Goal: Navigation & Orientation: Find specific page/section

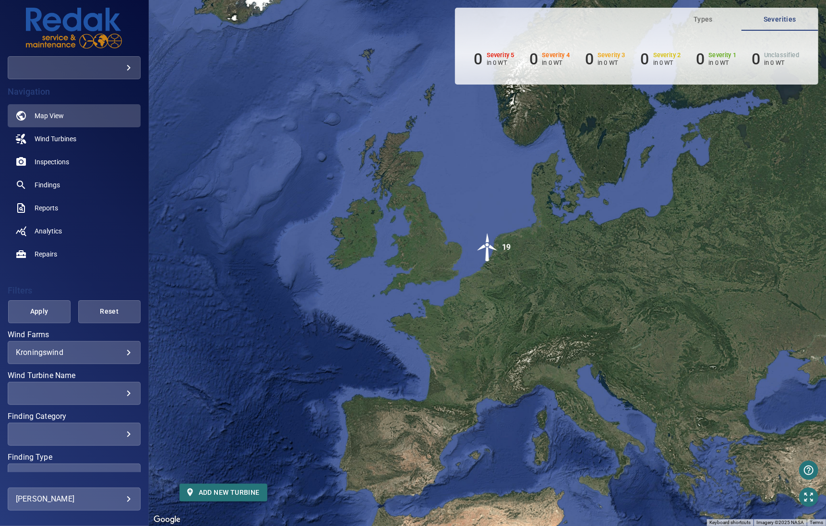
drag, startPoint x: 0, startPoint y: 0, endPoint x: 491, endPoint y: 251, distance: 551.4
click at [491, 251] on img "19" at bounding box center [487, 247] width 29 height 29
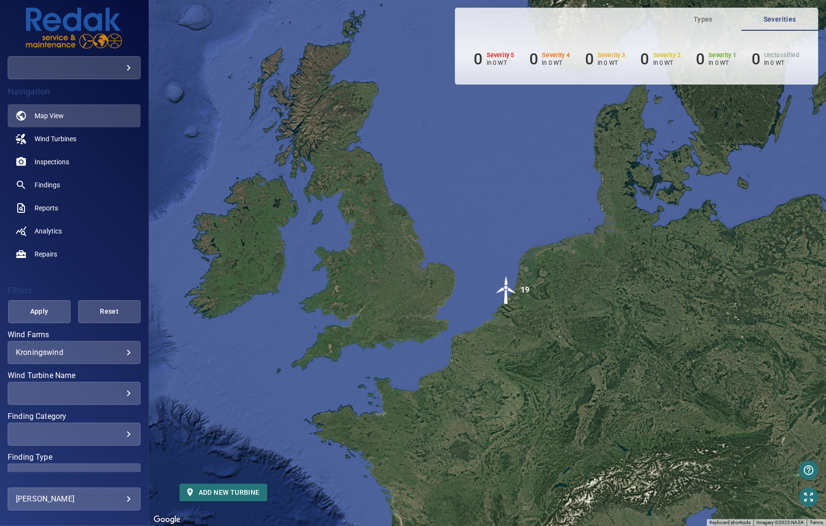
click at [492, 366] on div "To navigate, press the arrow keys. To activate drag with keyboard, press Alt + …" at bounding box center [487, 263] width 677 height 526
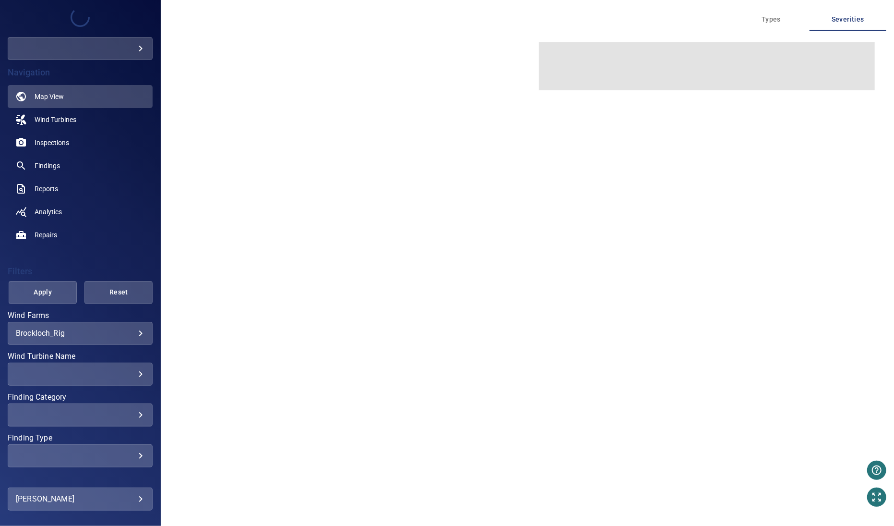
click at [132, 337] on body "**********" at bounding box center [447, 263] width 894 height 526
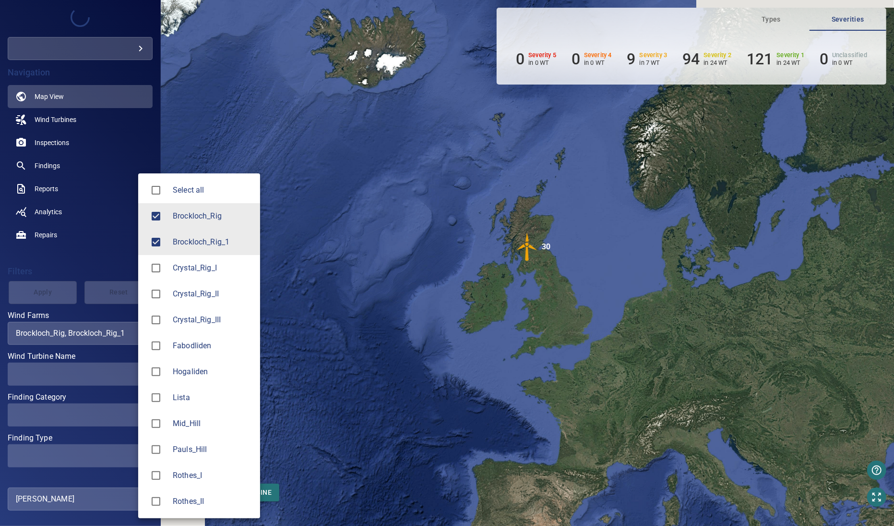
type input "**********"
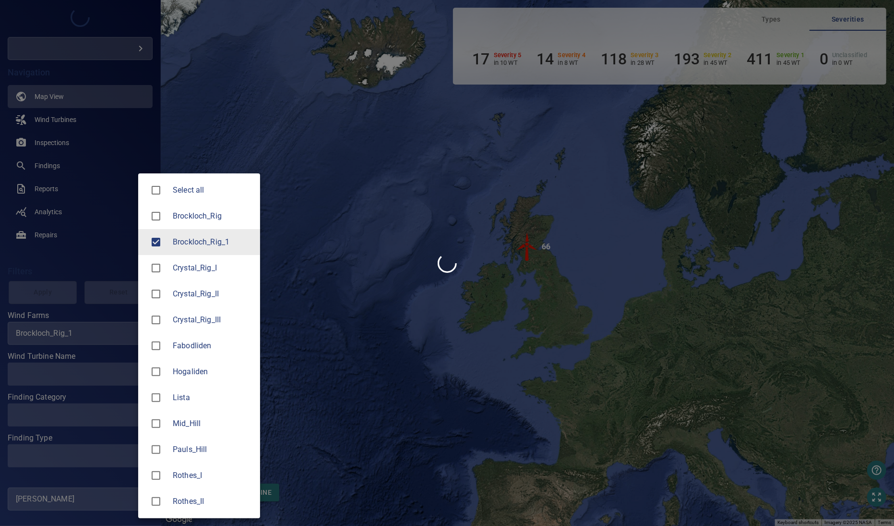
click at [72, 272] on div at bounding box center [447, 263] width 894 height 526
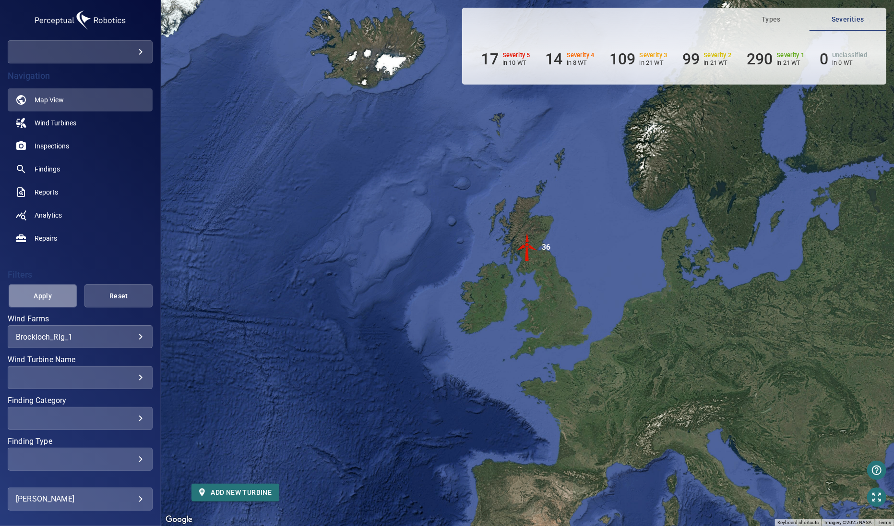
click at [48, 293] on span "Apply" at bounding box center [43, 296] width 44 height 12
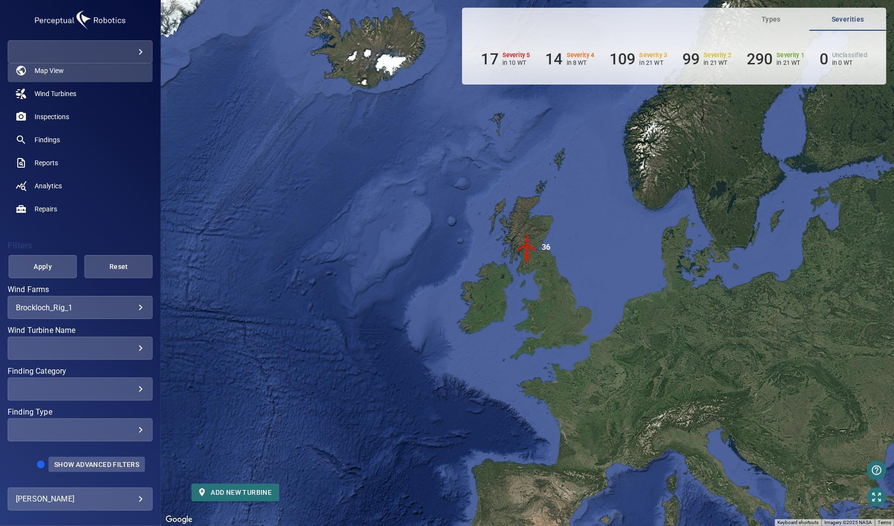
click at [96, 464] on span "Show Advanced Filters" at bounding box center [96, 464] width 85 height 8
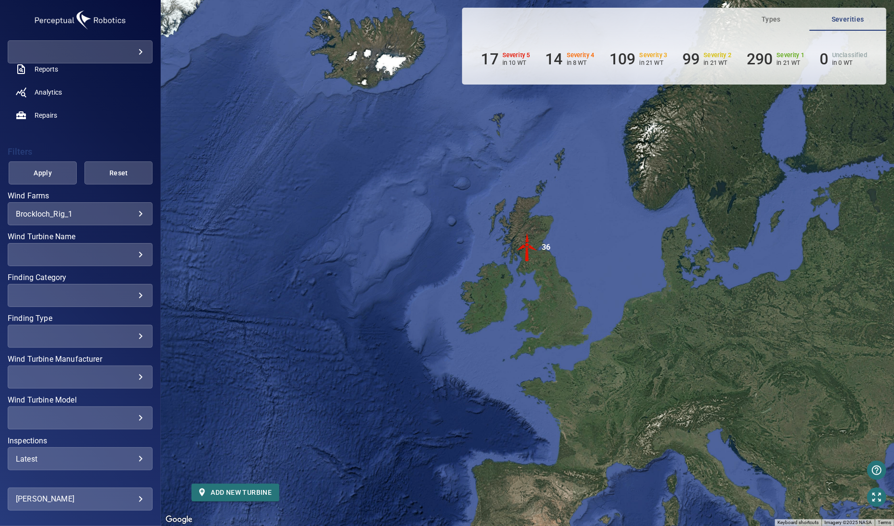
scroll to position [159, 0]
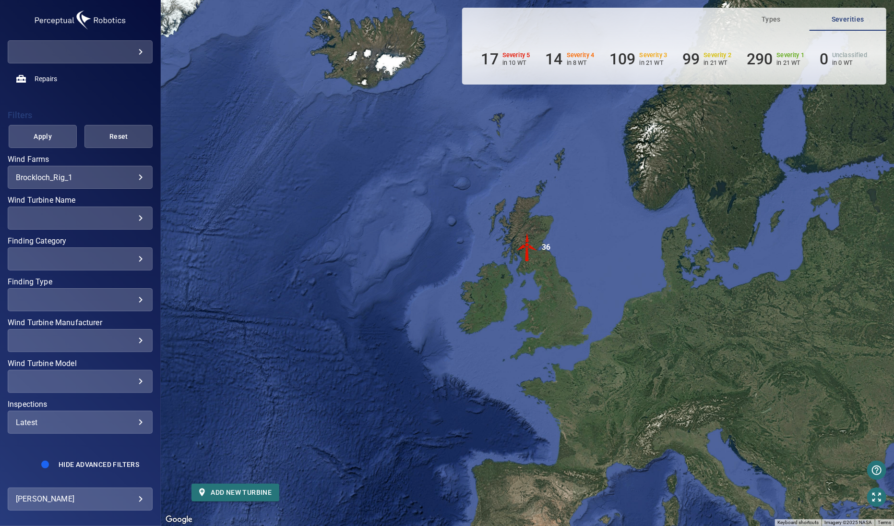
click at [115, 383] on div "​" at bounding box center [80, 381] width 129 height 9
click at [104, 362] on div "Wind Turbine Model" at bounding box center [447, 263] width 894 height 526
click at [132, 179] on body "**********" at bounding box center [447, 263] width 894 height 526
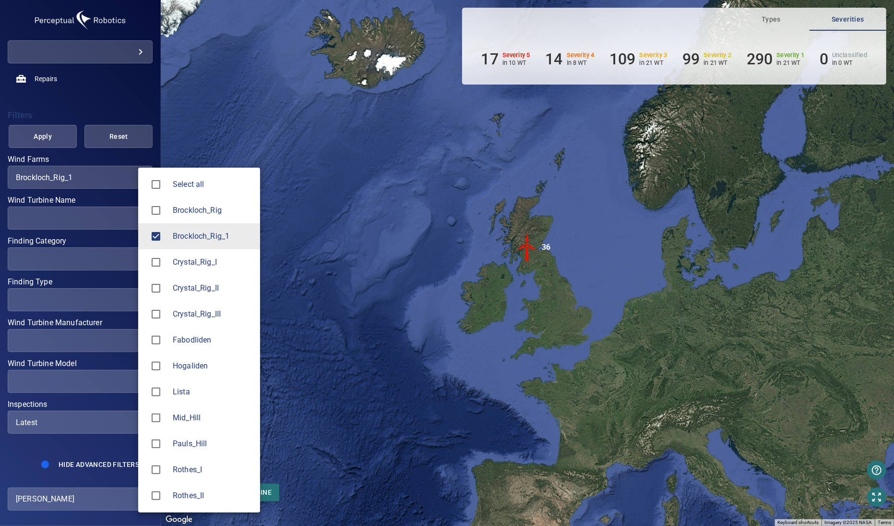
click at [84, 194] on div at bounding box center [447, 263] width 894 height 526
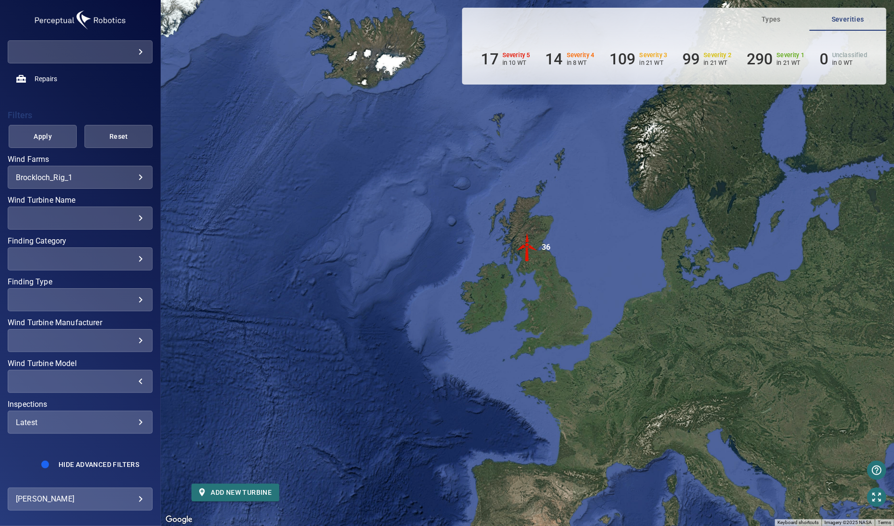
click at [123, 386] on div "​ ​" at bounding box center [80, 381] width 145 height 23
click at [119, 381] on div "Wind Turbine Model" at bounding box center [447, 263] width 894 height 526
click at [127, 380] on div "​" at bounding box center [80, 381] width 129 height 9
click at [120, 380] on div "Wind Turbine Model" at bounding box center [447, 263] width 894 height 526
click at [133, 339] on div "​" at bounding box center [80, 340] width 129 height 9
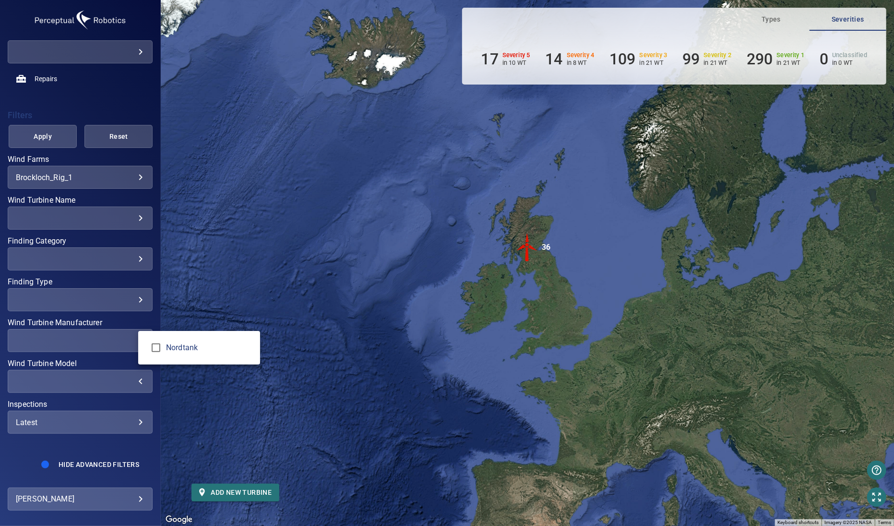
click at [123, 340] on div "Wind Turbine Manufacturer" at bounding box center [447, 263] width 894 height 526
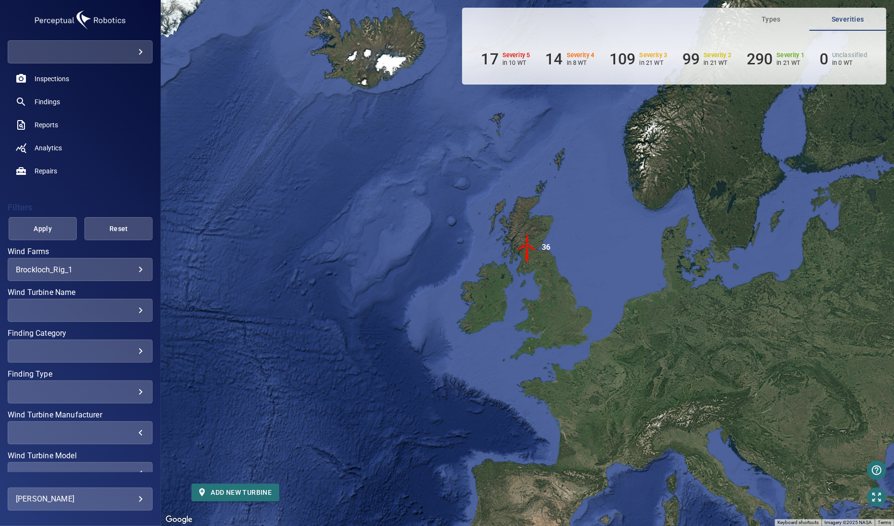
scroll to position [0, 0]
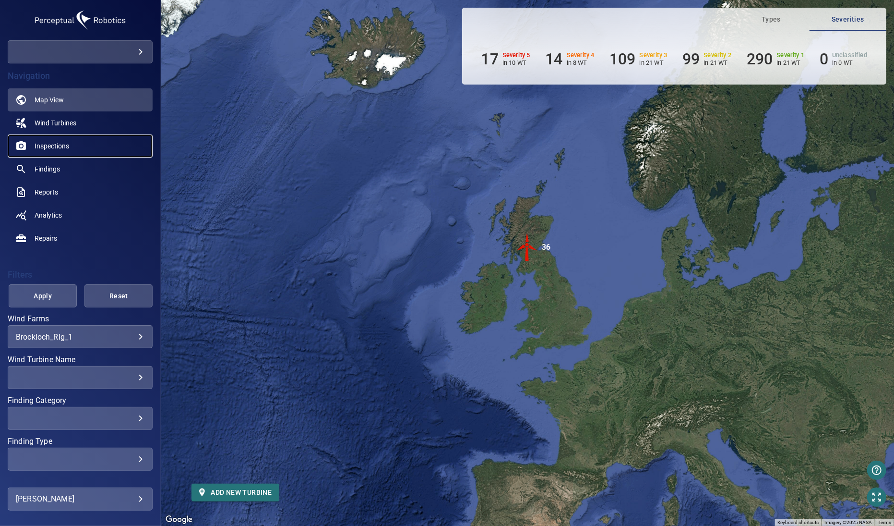
click at [60, 145] on span "Inspections" at bounding box center [52, 146] width 35 height 10
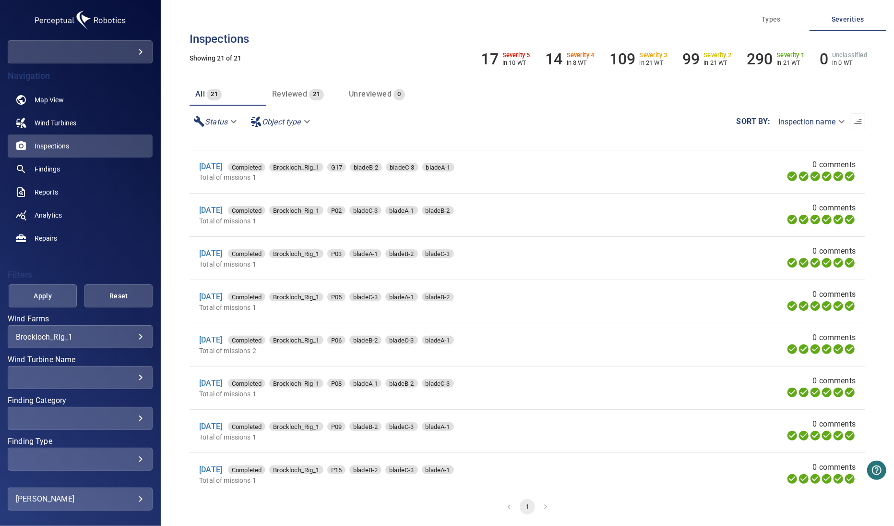
scroll to position [560, 0]
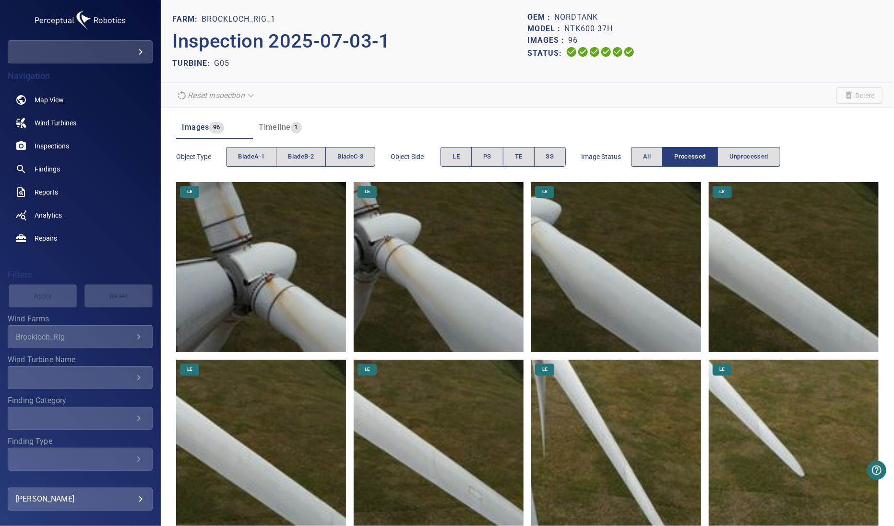
click at [410, 80] on header "FARM: Brockloch_Rig_1 Inspection 2025-07-03-1 TURBINE: G05 OEM : Nordtank Model…" at bounding box center [527, 41] width 733 height 83
click at [395, 101] on section "Reset inspection Delete" at bounding box center [527, 95] width 733 height 25
click at [259, 149] on button "bladeA-1" at bounding box center [251, 157] width 50 height 20
click at [258, 159] on span "bladeA-1" at bounding box center [251, 156] width 26 height 11
click at [294, 153] on span "bladeB-2" at bounding box center [301, 156] width 26 height 11
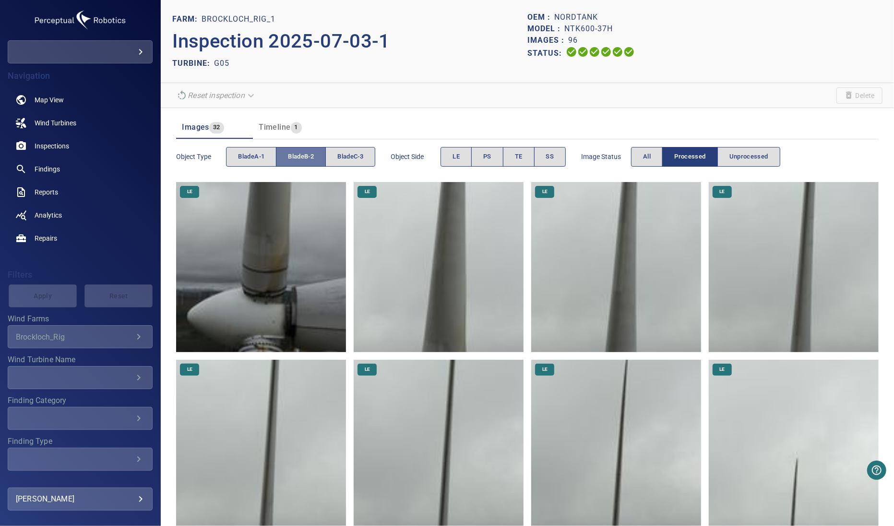
click at [296, 153] on span "bladeB-2" at bounding box center [301, 156] width 26 height 11
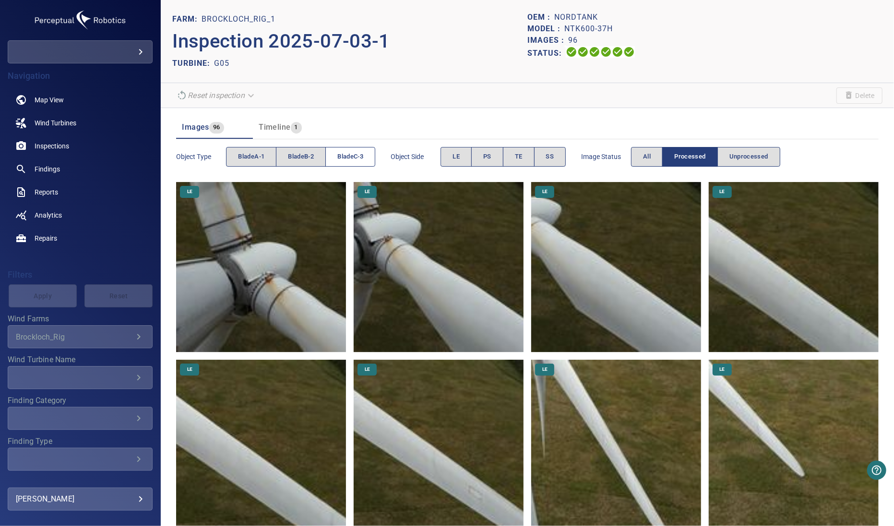
click at [351, 165] on button "bladeC-3" at bounding box center [350, 157] width 50 height 20
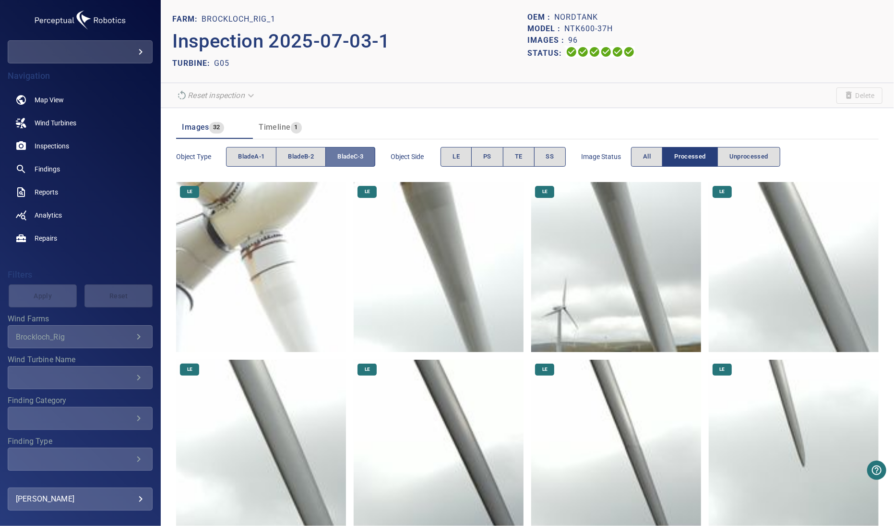
click at [351, 165] on button "bladeC-3" at bounding box center [350, 157] width 50 height 20
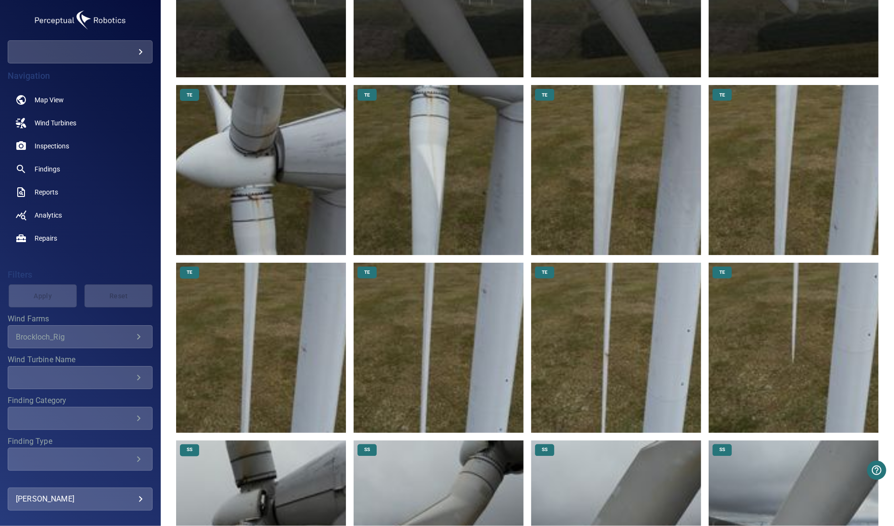
scroll to position [3888, 0]
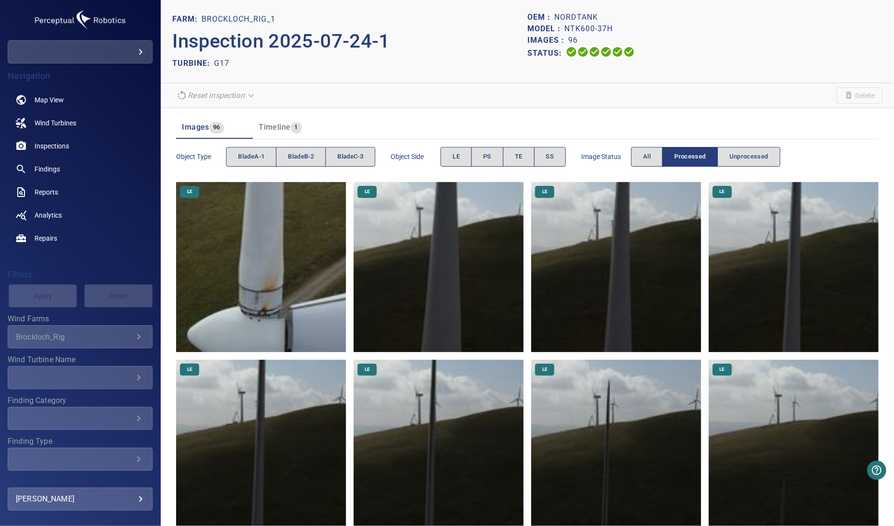
click at [426, 107] on section "Reset inspection Delete" at bounding box center [527, 95] width 733 height 25
